Goal: Task Accomplishment & Management: Use online tool/utility

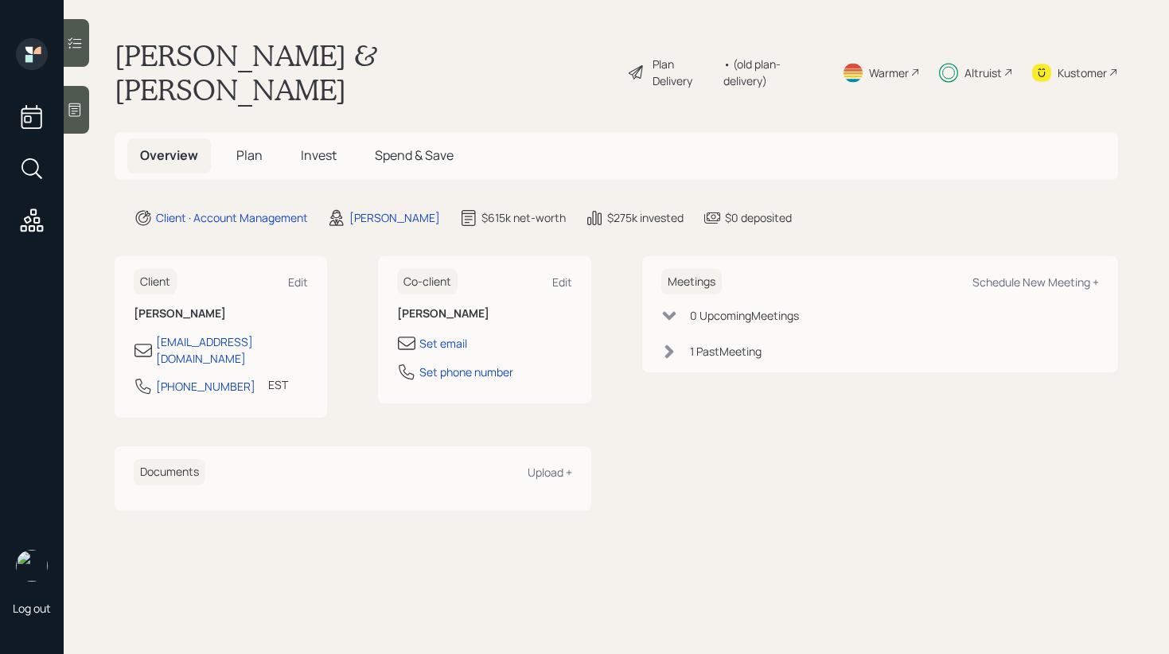
click at [80, 49] on icon at bounding box center [75, 43] width 16 height 16
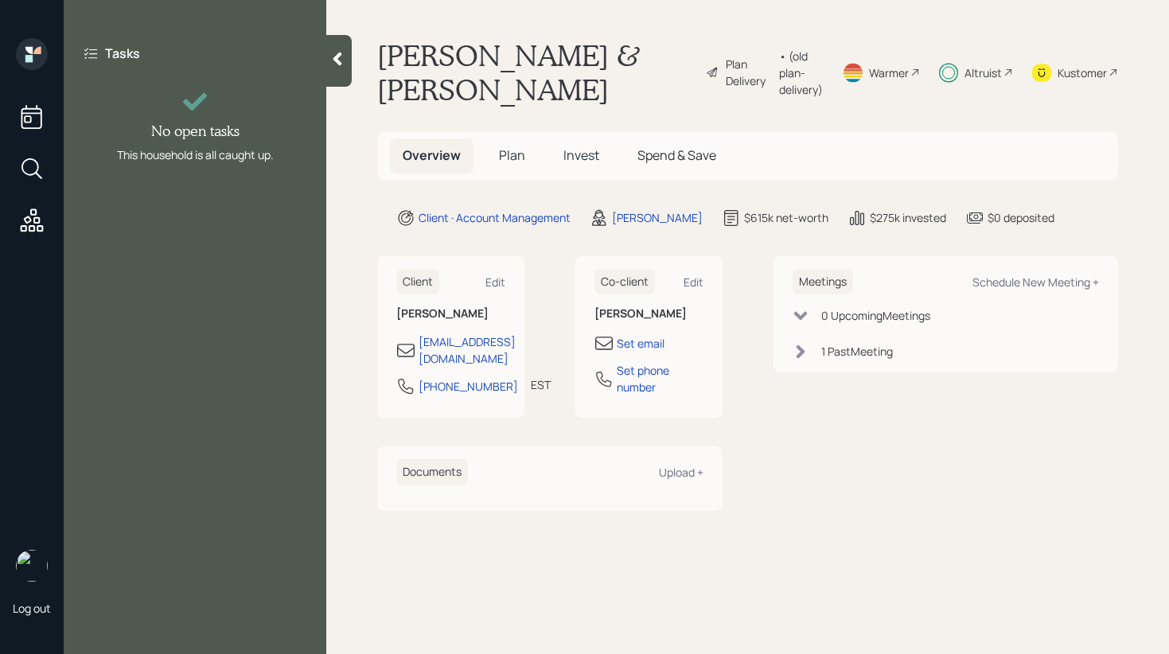
click at [343, 60] on icon at bounding box center [338, 59] width 16 height 16
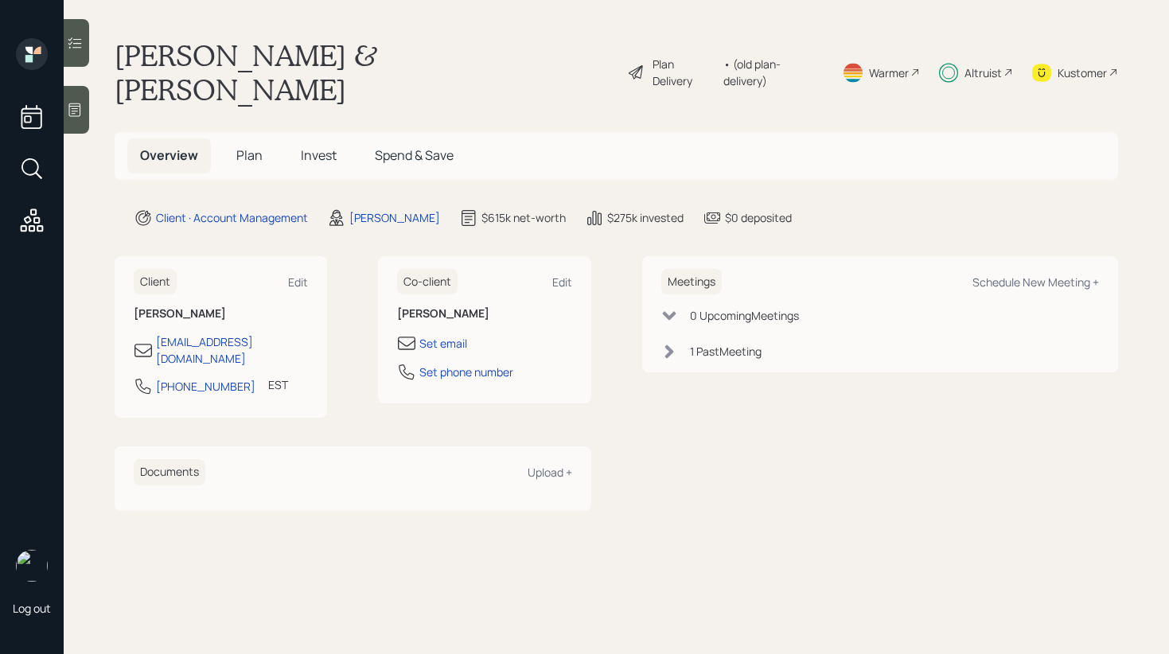
click at [328, 146] on span "Invest" at bounding box center [319, 155] width 36 height 18
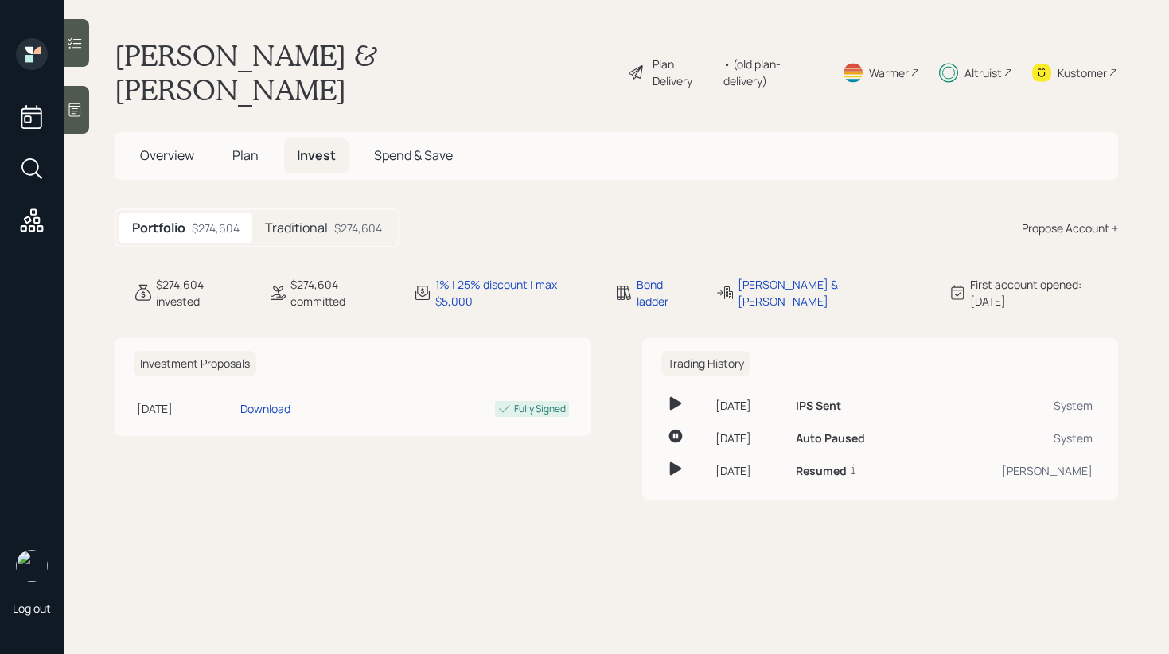
click at [320, 220] on h5 "Traditional" at bounding box center [296, 227] width 63 height 15
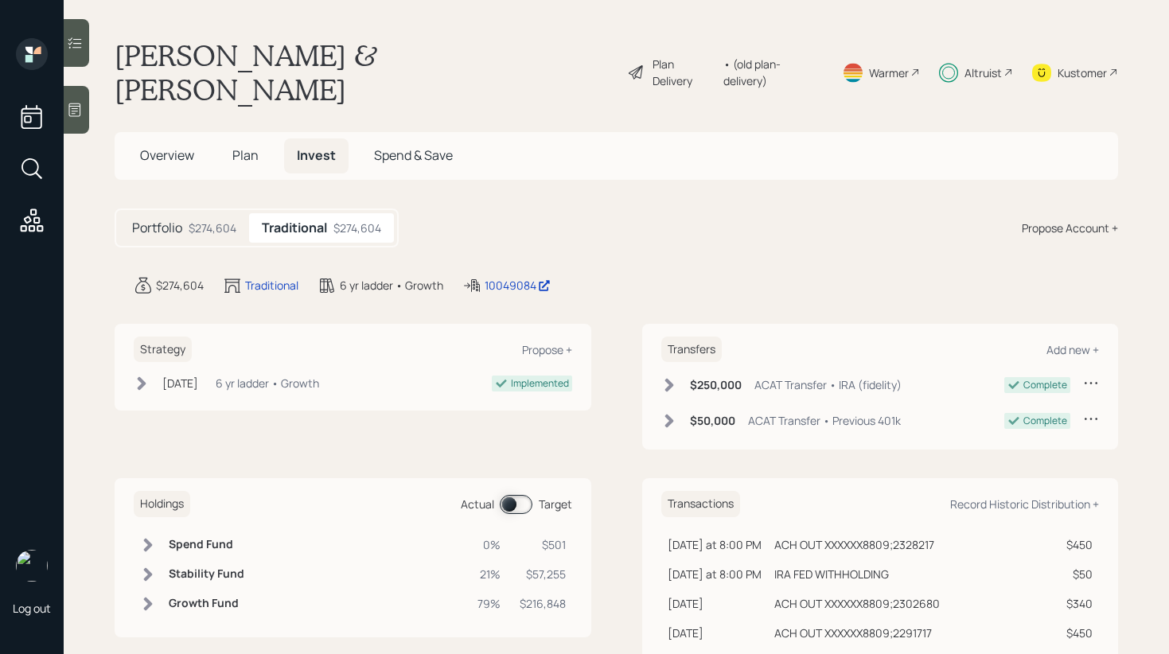
click at [512, 495] on span at bounding box center [516, 504] width 33 height 19
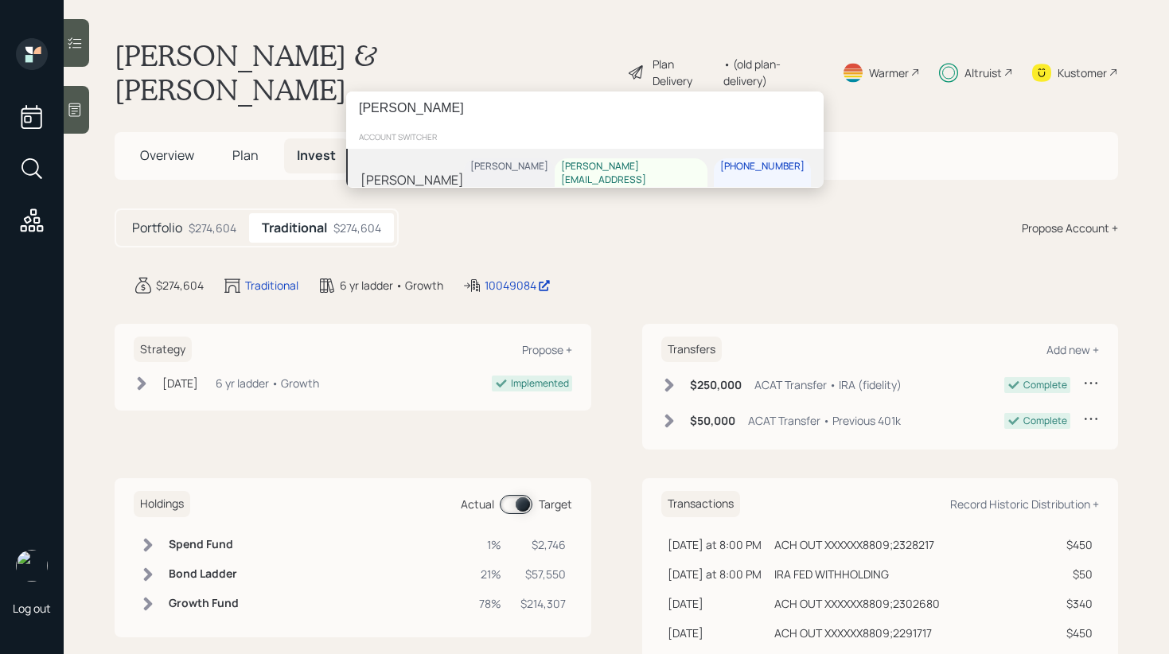
type input "[PERSON_NAME]"
click at [429, 185] on div "[PERSON_NAME] [PERSON_NAME] Coleman [EMAIL_ADDRESS][DOMAIN_NAME] [PHONE_NUMBER]" at bounding box center [585, 180] width 478 height 62
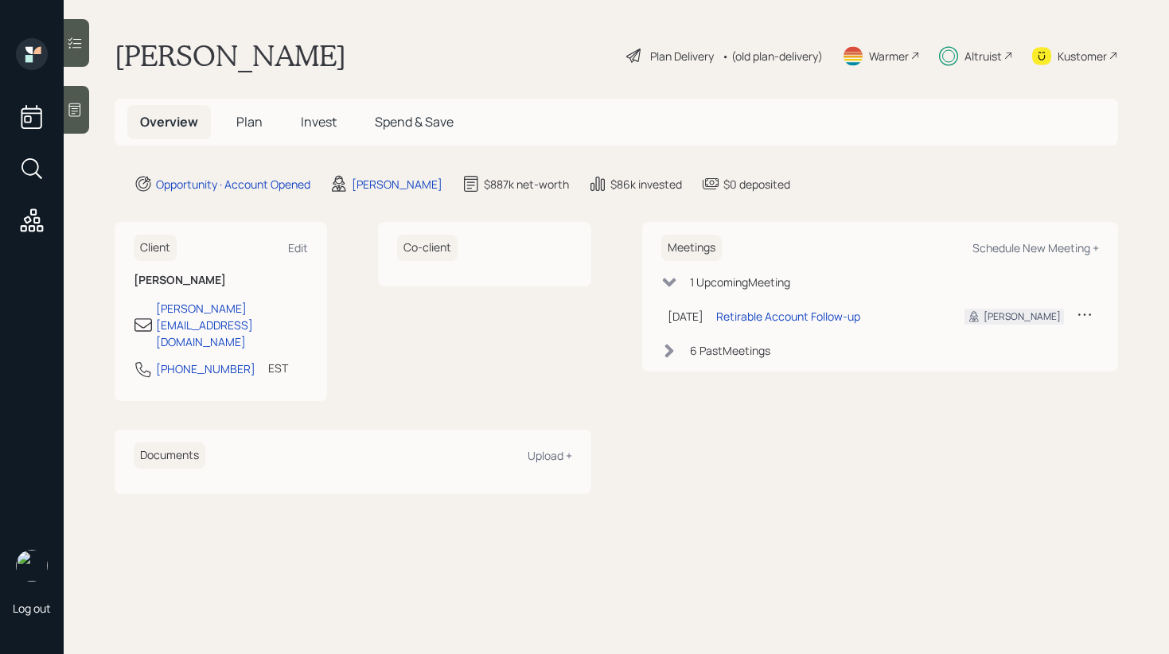
click at [87, 53] on div at bounding box center [76, 43] width 25 height 48
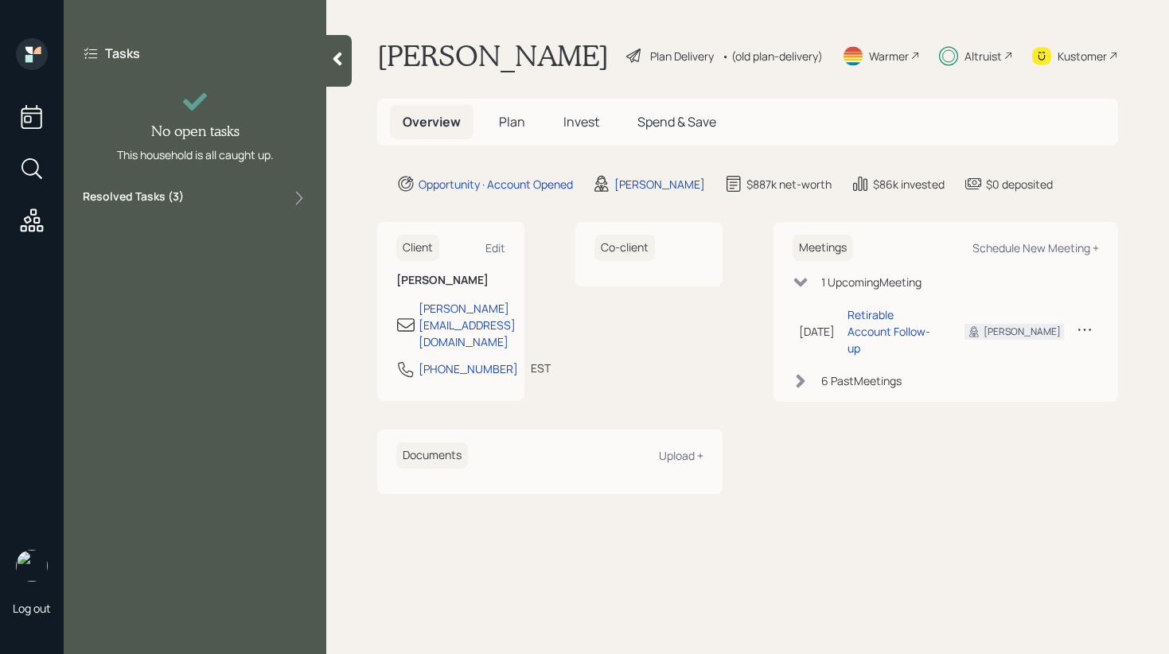
click at [209, 193] on div "Resolved Tasks ( 3 )" at bounding box center [195, 198] width 224 height 19
